Goal: Information Seeking & Learning: Learn about a topic

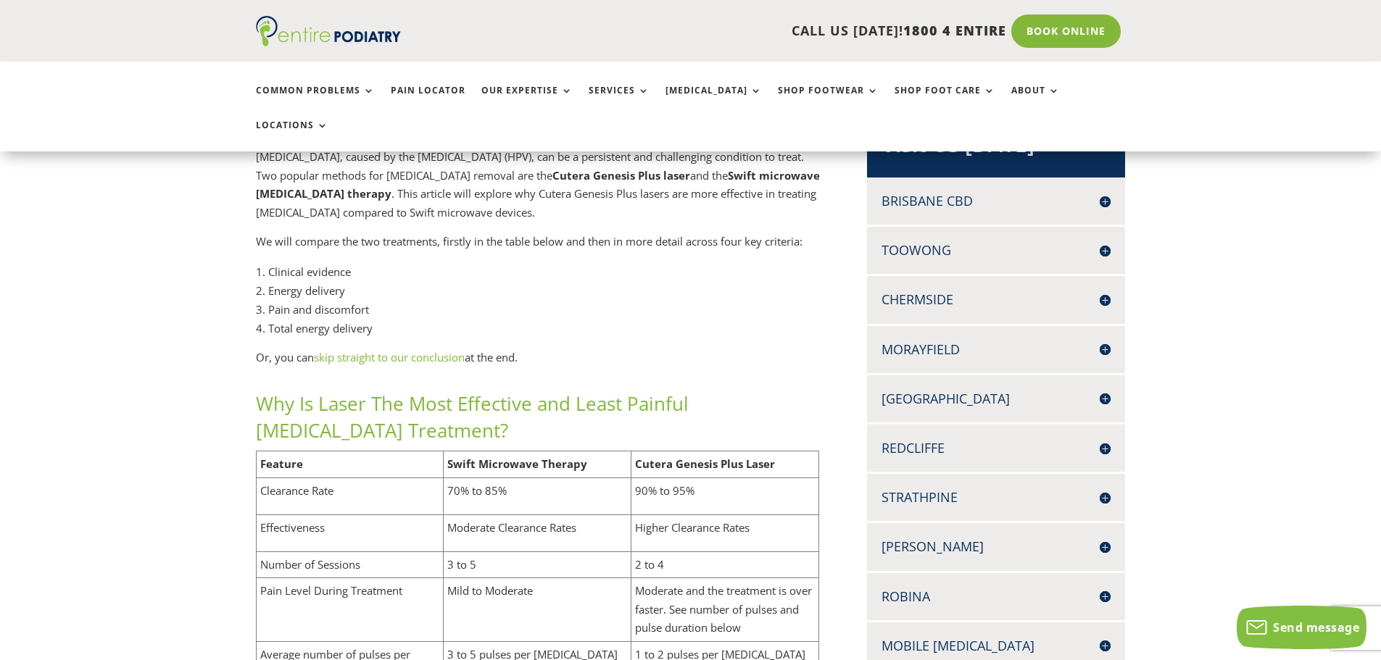
scroll to position [290, 0]
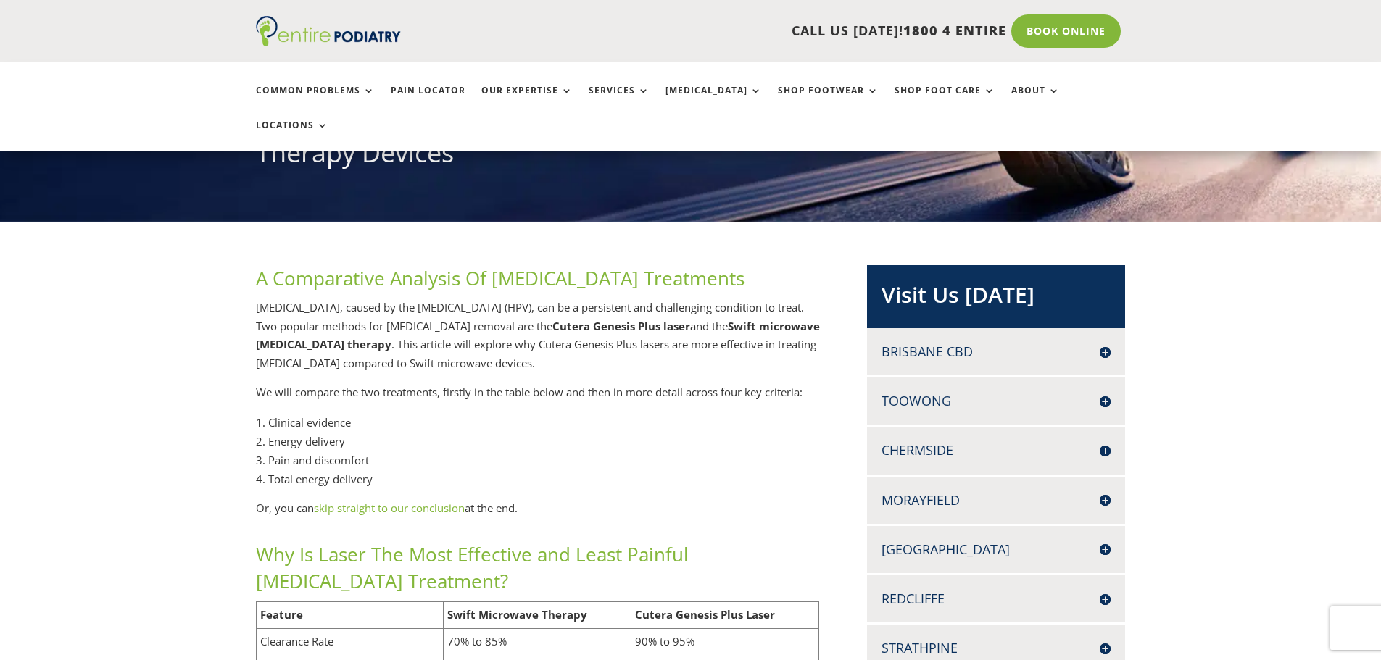
drag, startPoint x: 1259, startPoint y: 12, endPoint x: 1254, endPoint y: 38, distance: 26.7
click at [1254, 38] on div "CALL US [DATE]! 1800 4 ENTIRE Call 1800 4 ENTIRE Book Online" at bounding box center [690, 31] width 1381 height 62
click at [1238, 40] on div "CALL US [DATE]! 1800 4 ENTIRE Call 1800 4 ENTIRE Book Online" at bounding box center [690, 31] width 1381 height 62
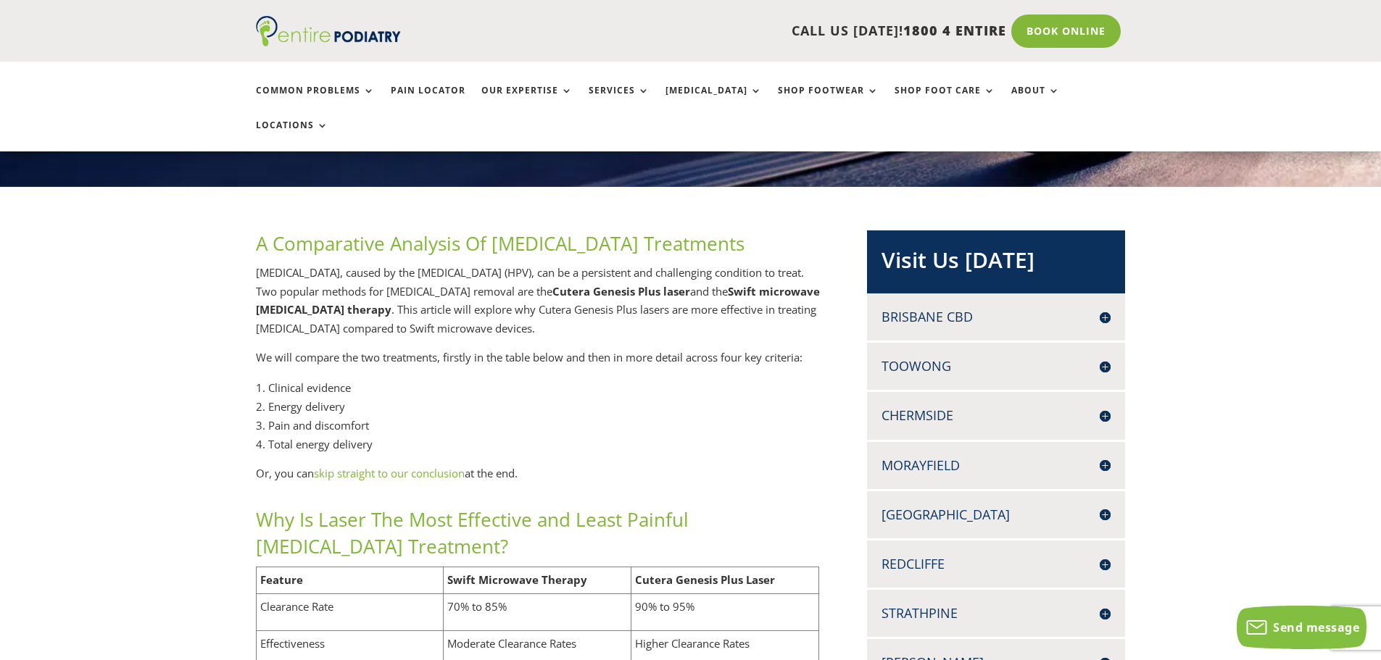
drag, startPoint x: 1264, startPoint y: 47, endPoint x: 1242, endPoint y: 30, distance: 28.0
click at [1240, 25] on div "CALL US [DATE]! 1800 4 ENTIRE Call 1800 4 ENTIRE Book Online" at bounding box center [690, 31] width 1381 height 62
